Goal: Find contact information: Find contact information

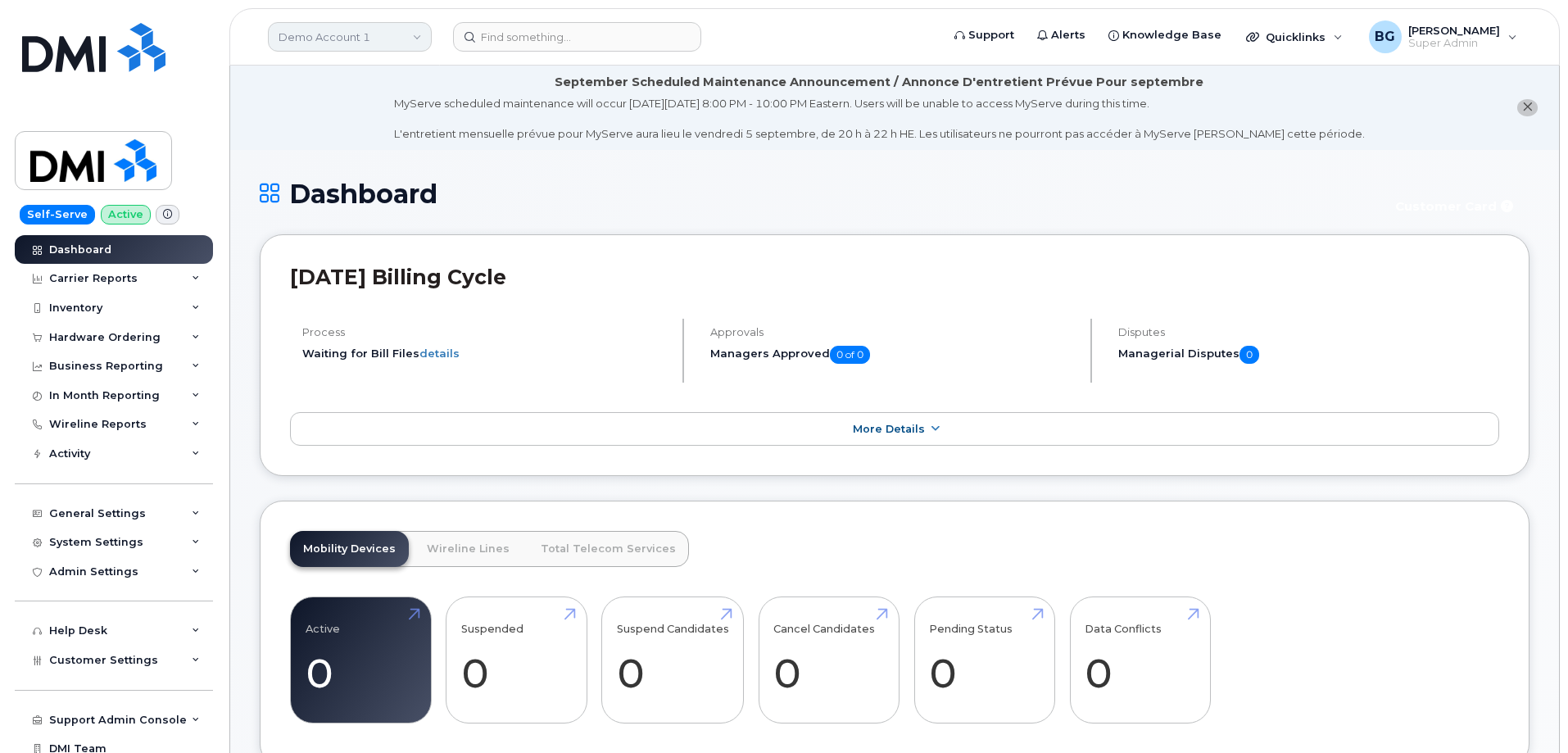
click at [332, 41] on link "Demo Account 1" at bounding box center [350, 37] width 164 height 29
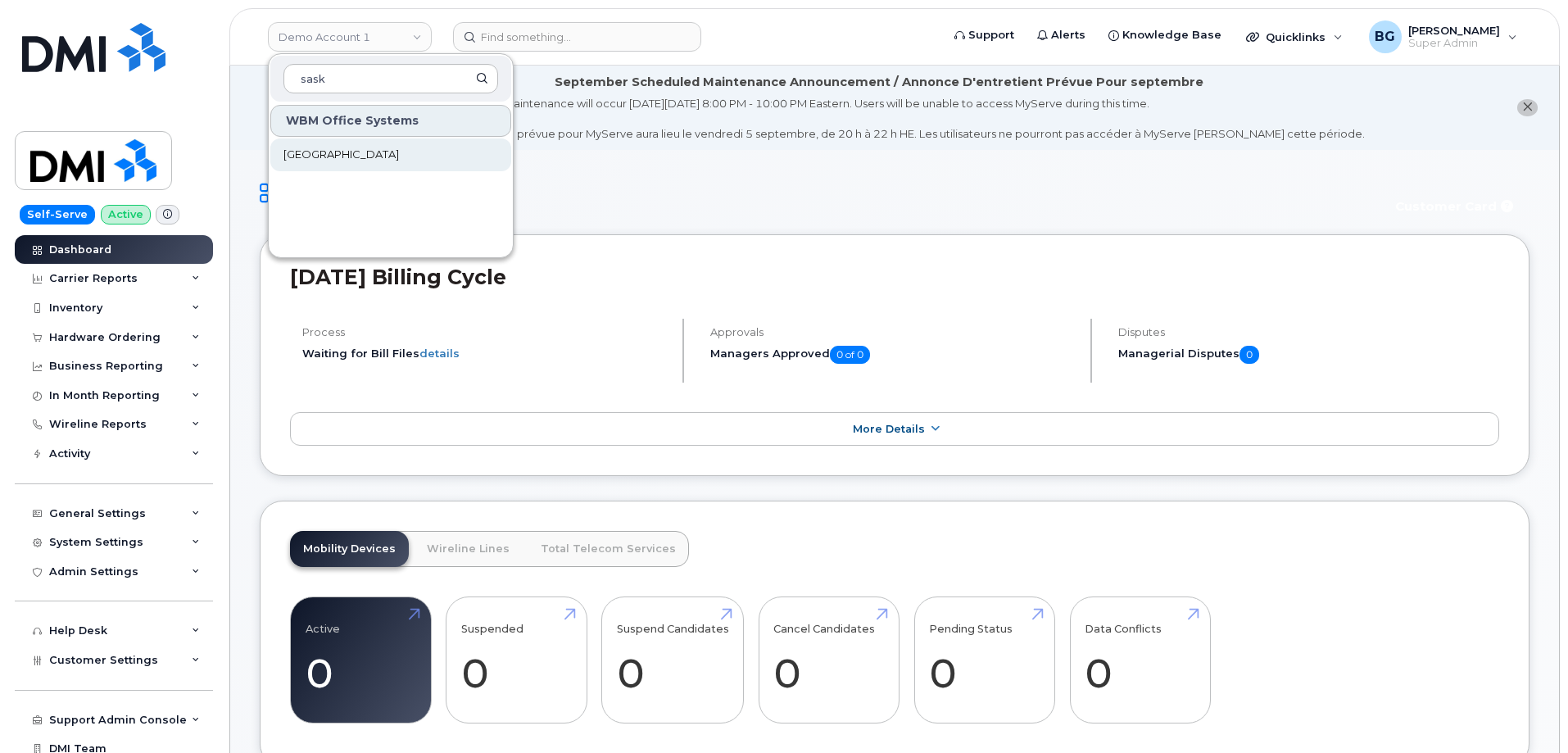
type input "sask"
click at [322, 158] on span "[GEOGRAPHIC_DATA]" at bounding box center [342, 154] width 116 height 16
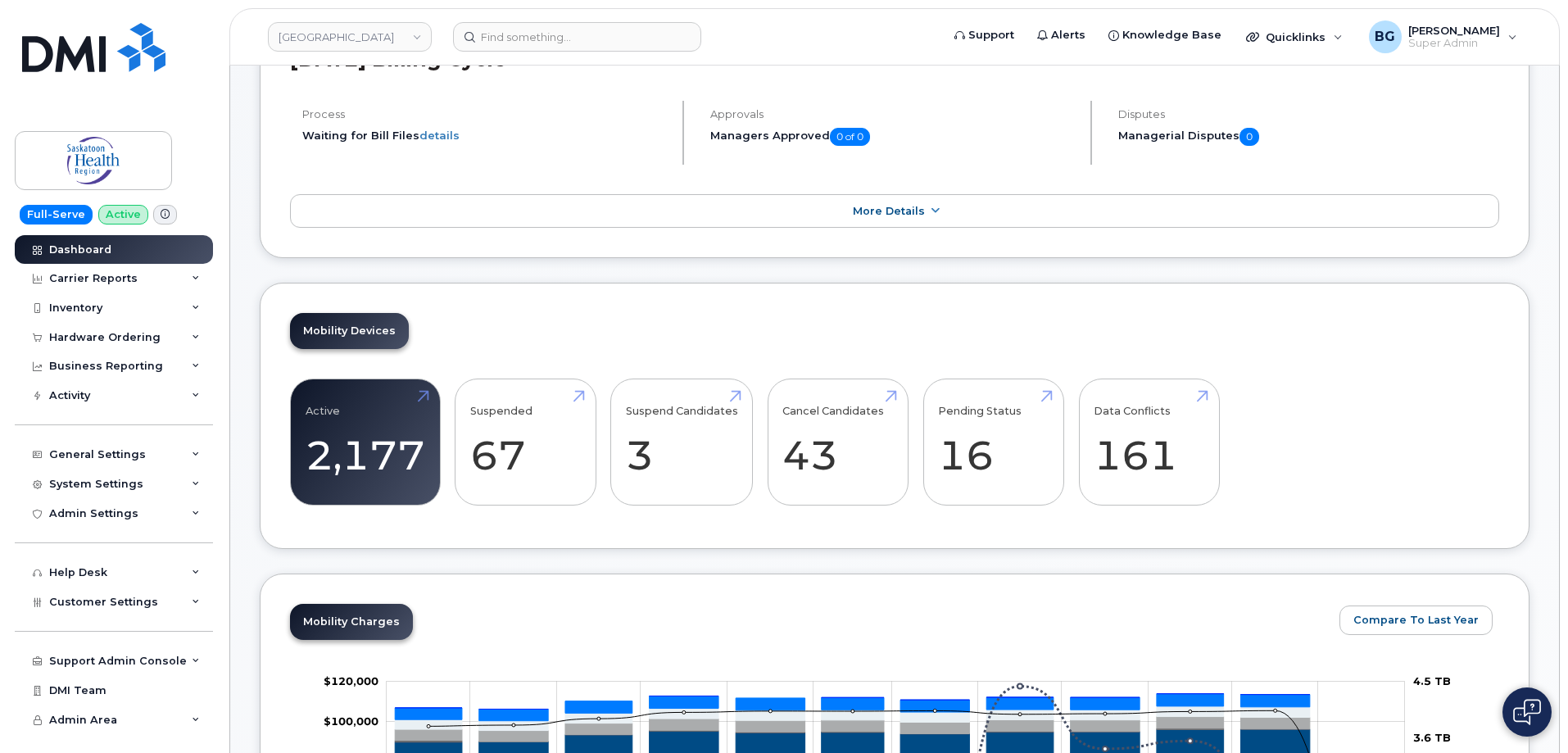
scroll to position [219, 0]
click at [114, 482] on div "System Settings" at bounding box center [96, 484] width 94 height 13
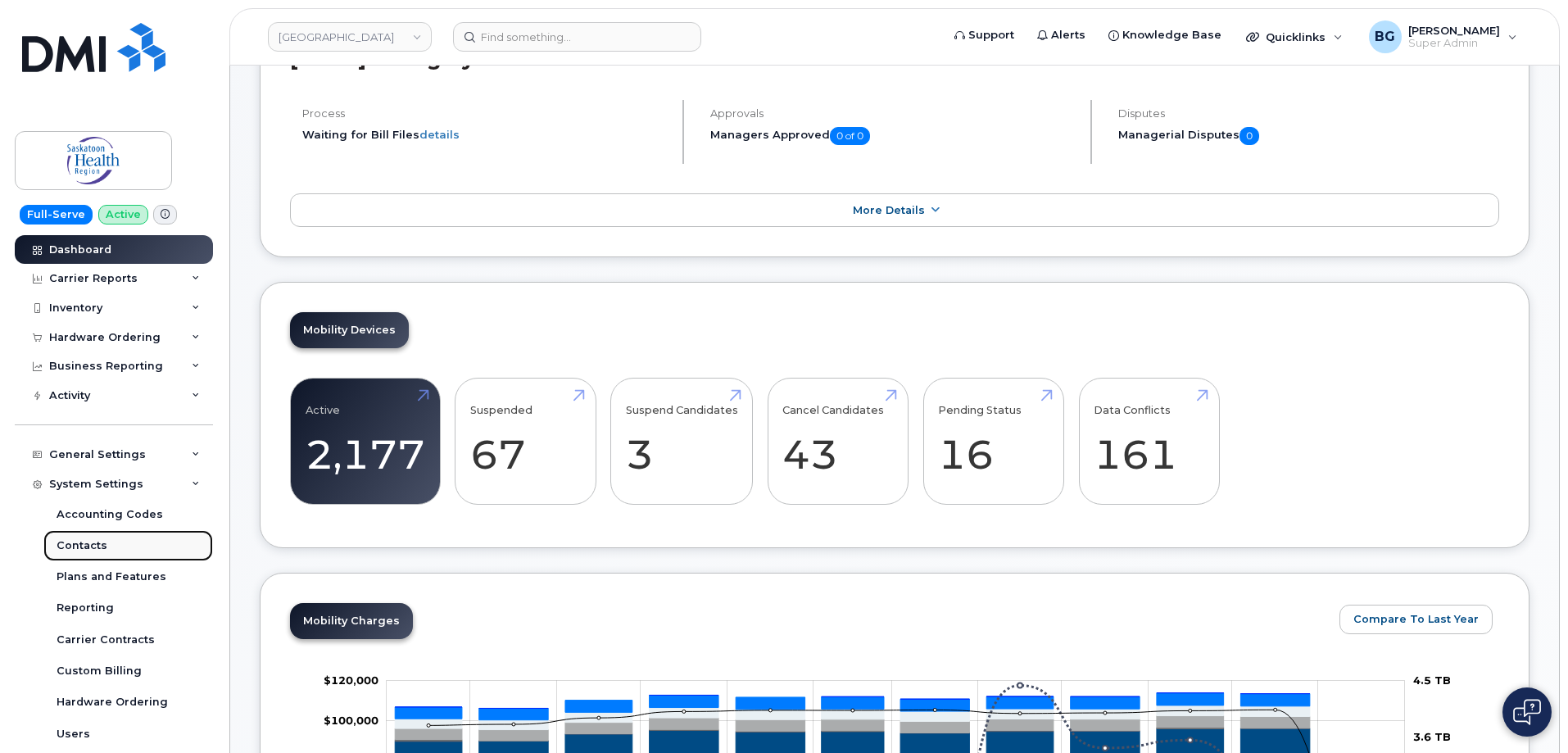
click at [89, 541] on div "Contacts" at bounding box center [82, 545] width 51 height 15
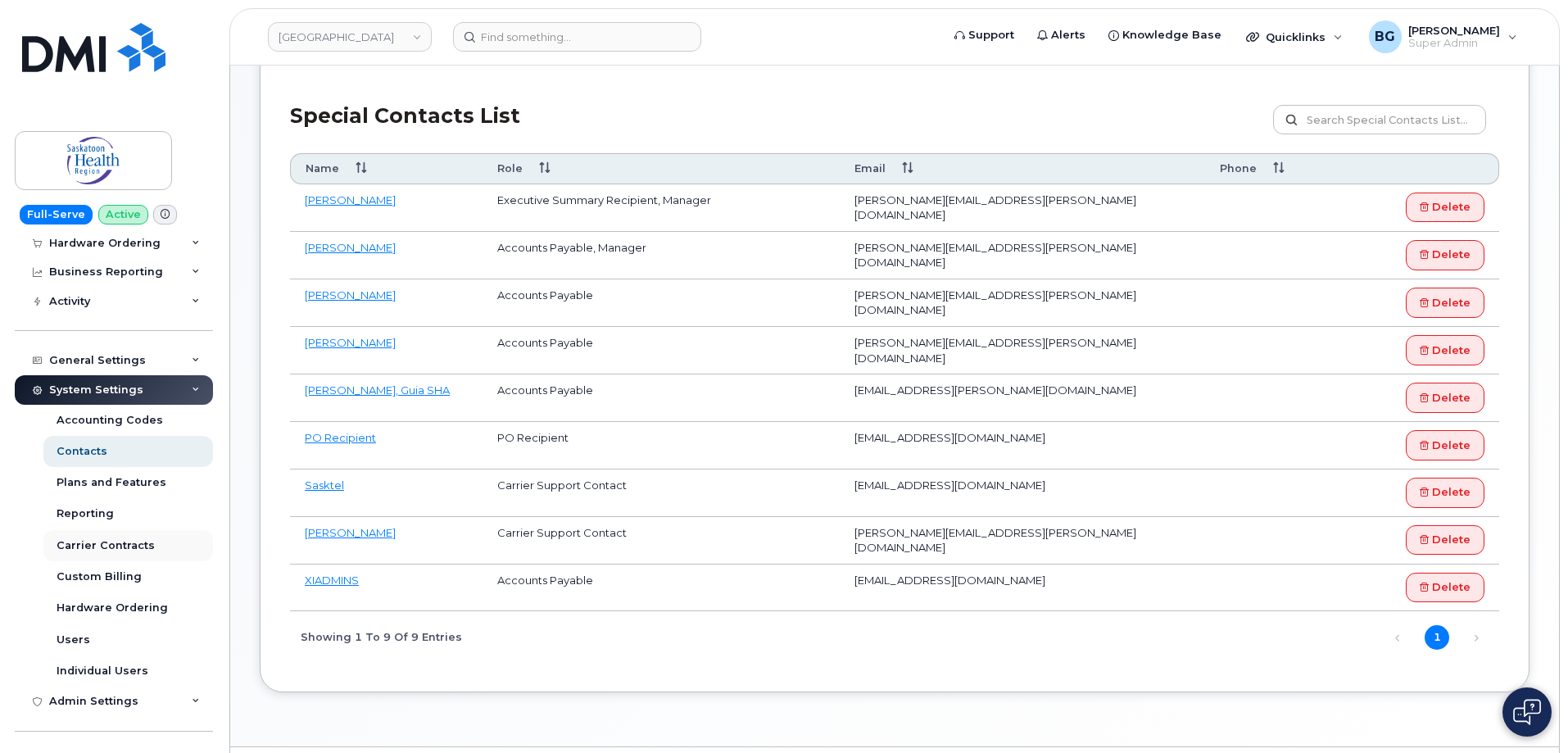
scroll to position [109, 0]
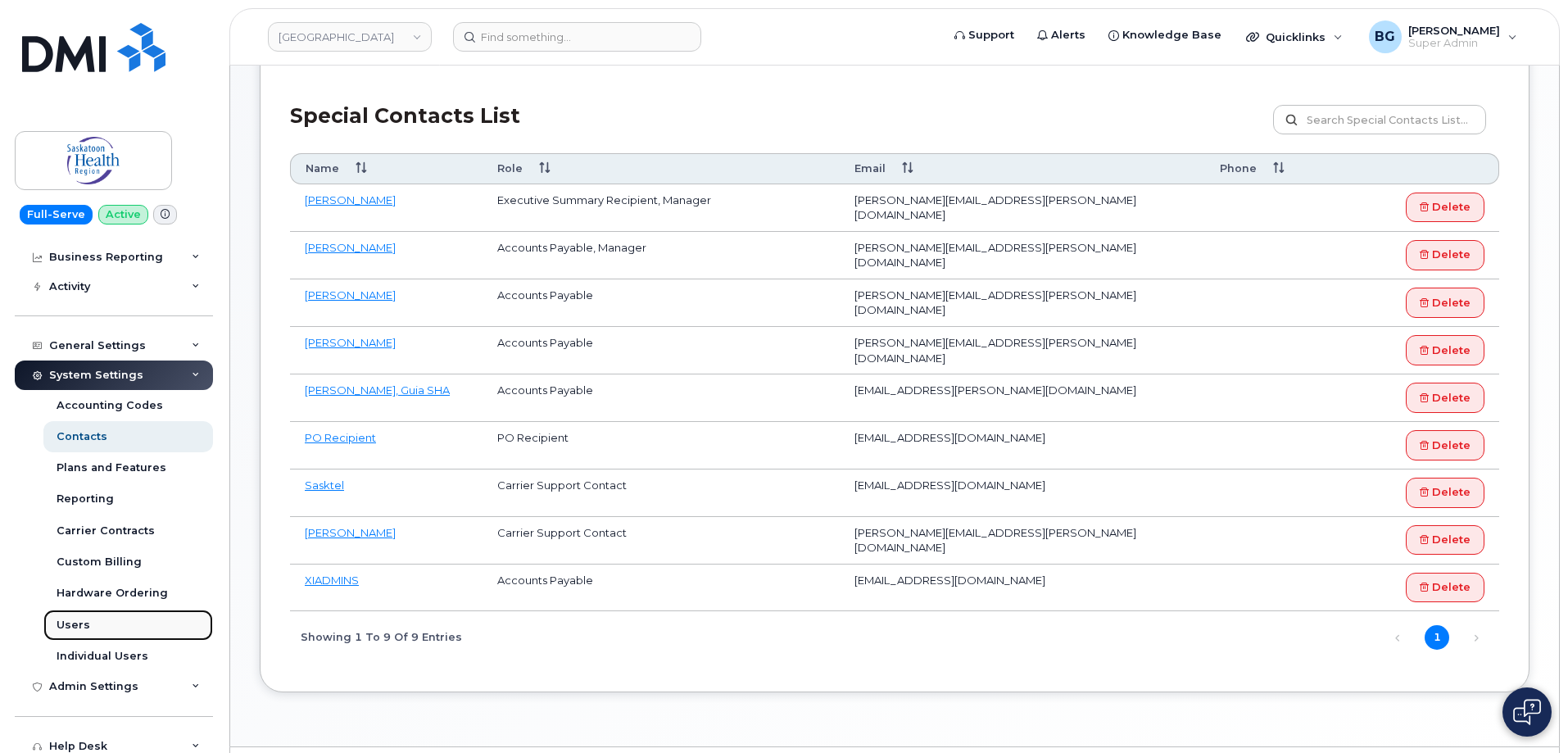
click at [68, 621] on div "Users" at bounding box center [73, 624] width 34 height 15
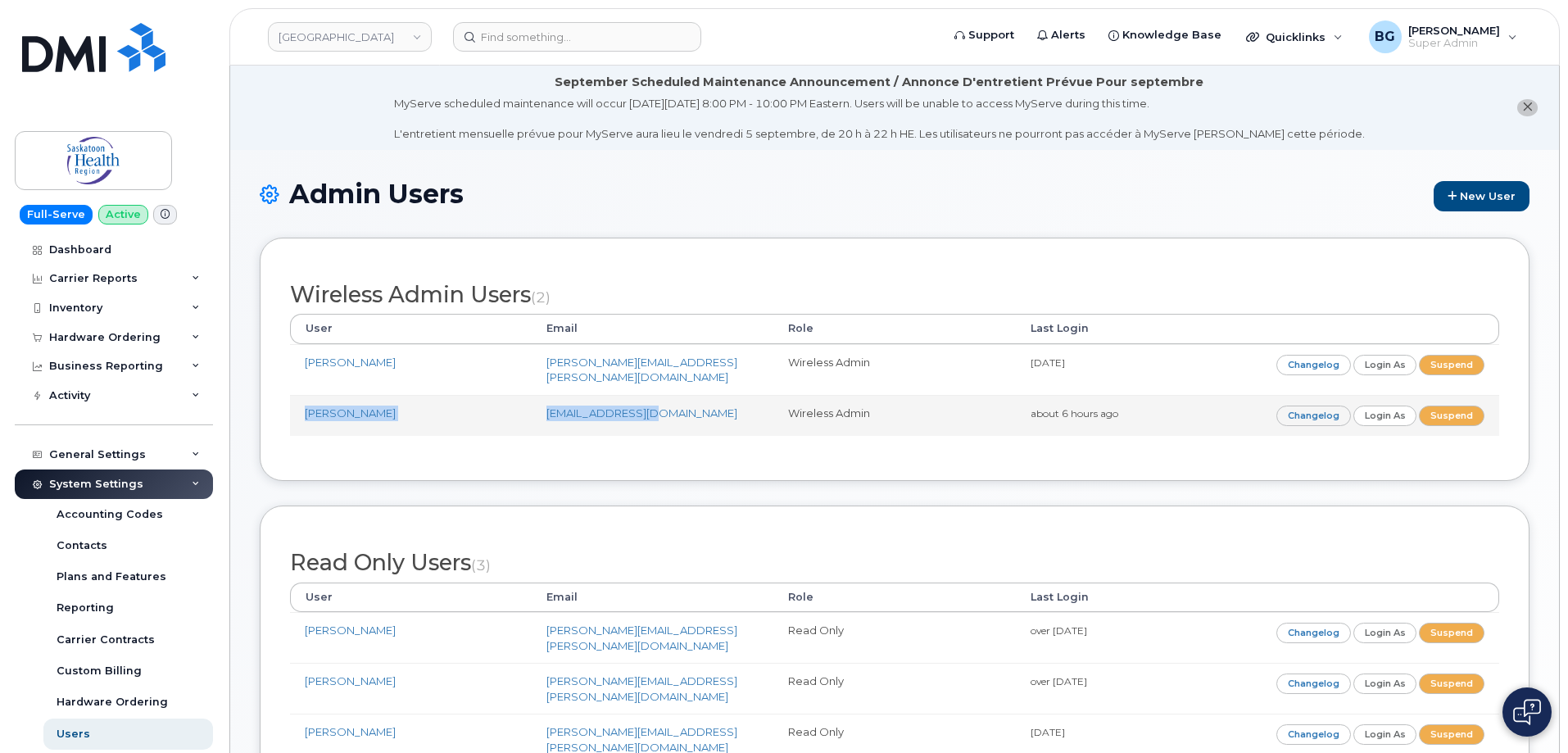
drag, startPoint x: 686, startPoint y: 403, endPoint x: 291, endPoint y: 400, distance: 395.0
click at [291, 400] on tr "Jill Crutchlow jcrutchlow@wbm.ca Wireless Admin about 6 hours ago Changelog Log…" at bounding box center [894, 416] width 1209 height 41
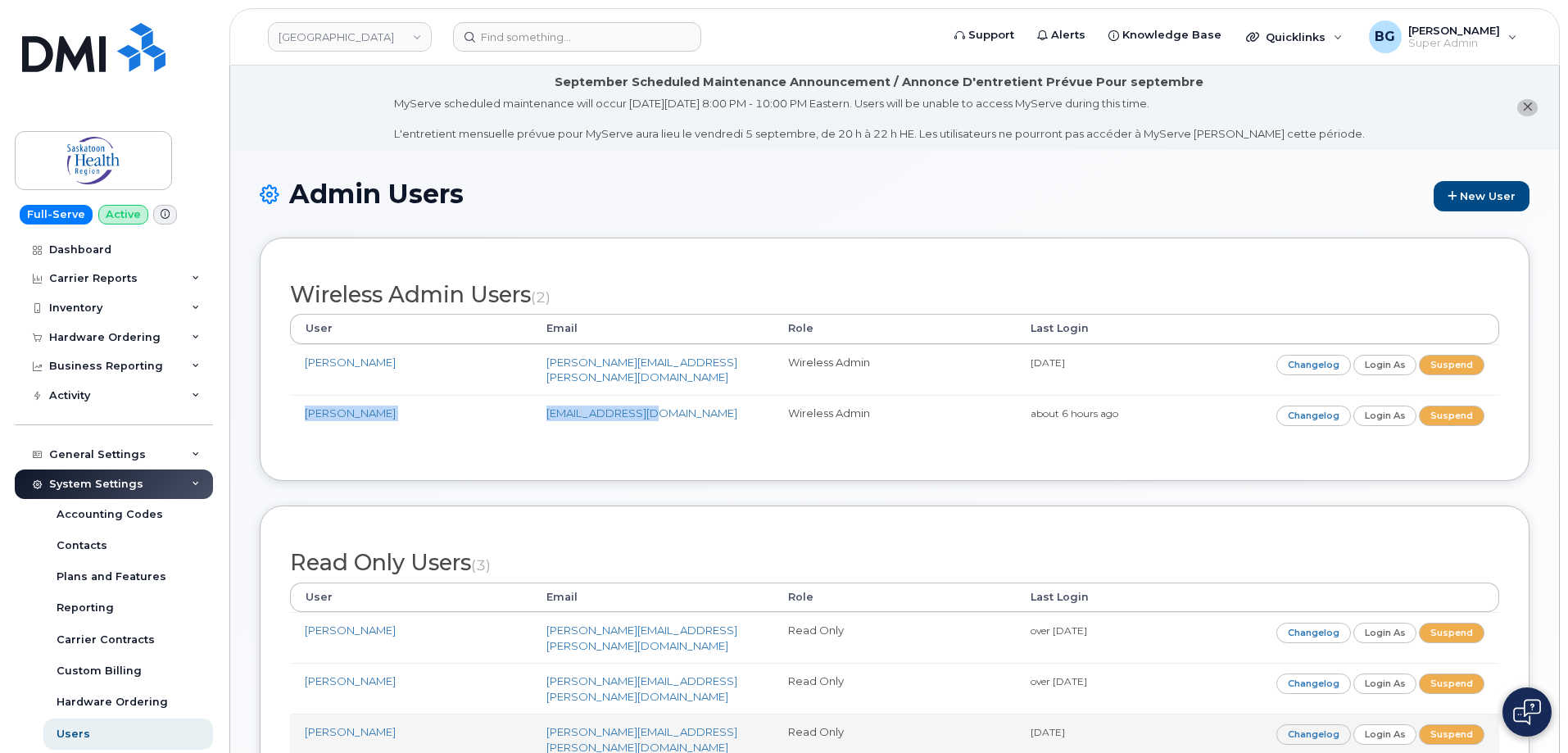
copy tr "Jill Crutchlow jcrutchlow@wbm.ca"
